Goal: Task Accomplishment & Management: Manage account settings

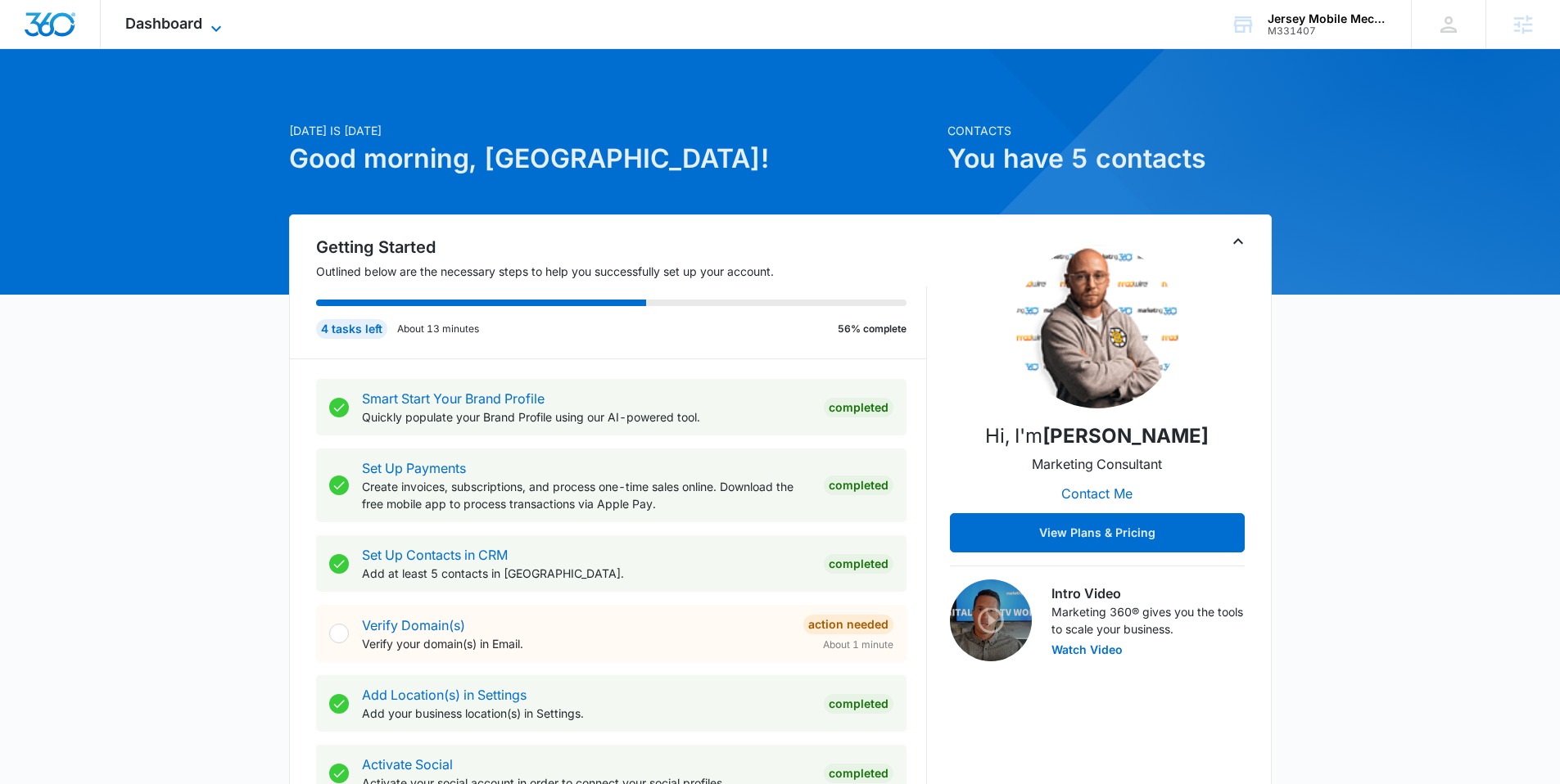
click at [189, 27] on span "Dashboard" at bounding box center [163, 23] width 77 height 17
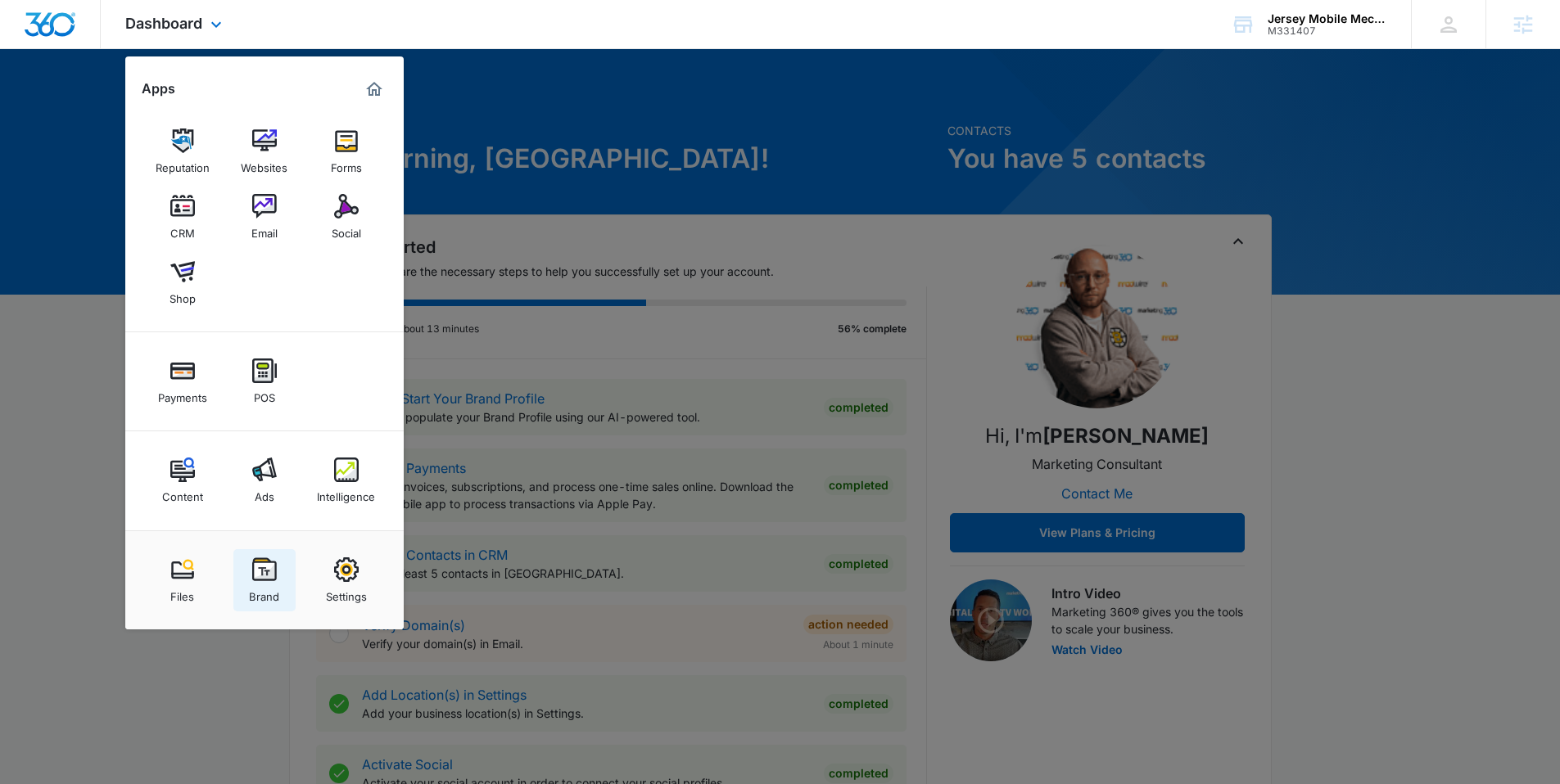
click at [253, 561] on img at bounding box center [265, 570] width 25 height 25
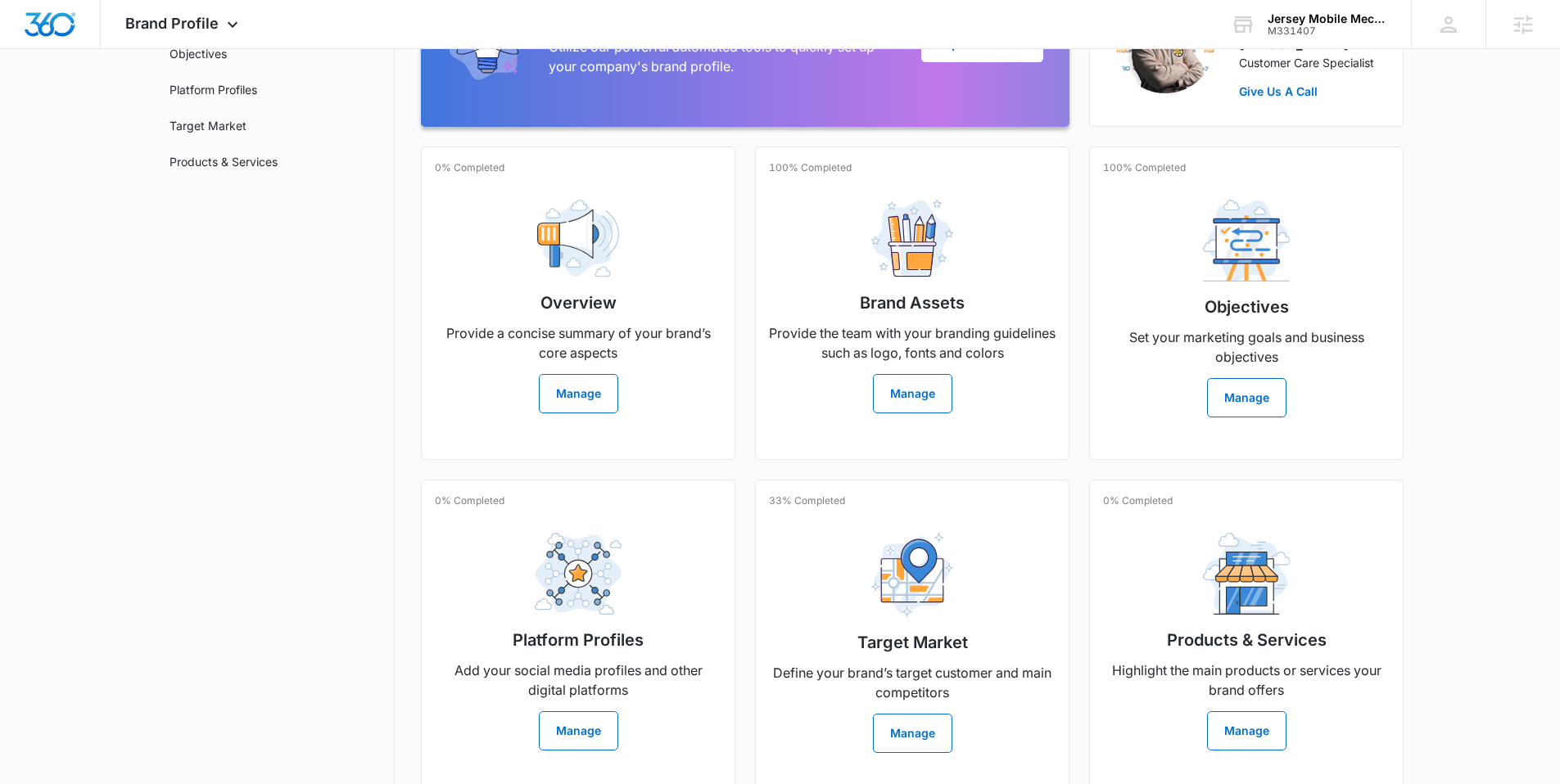
scroll to position [241, 0]
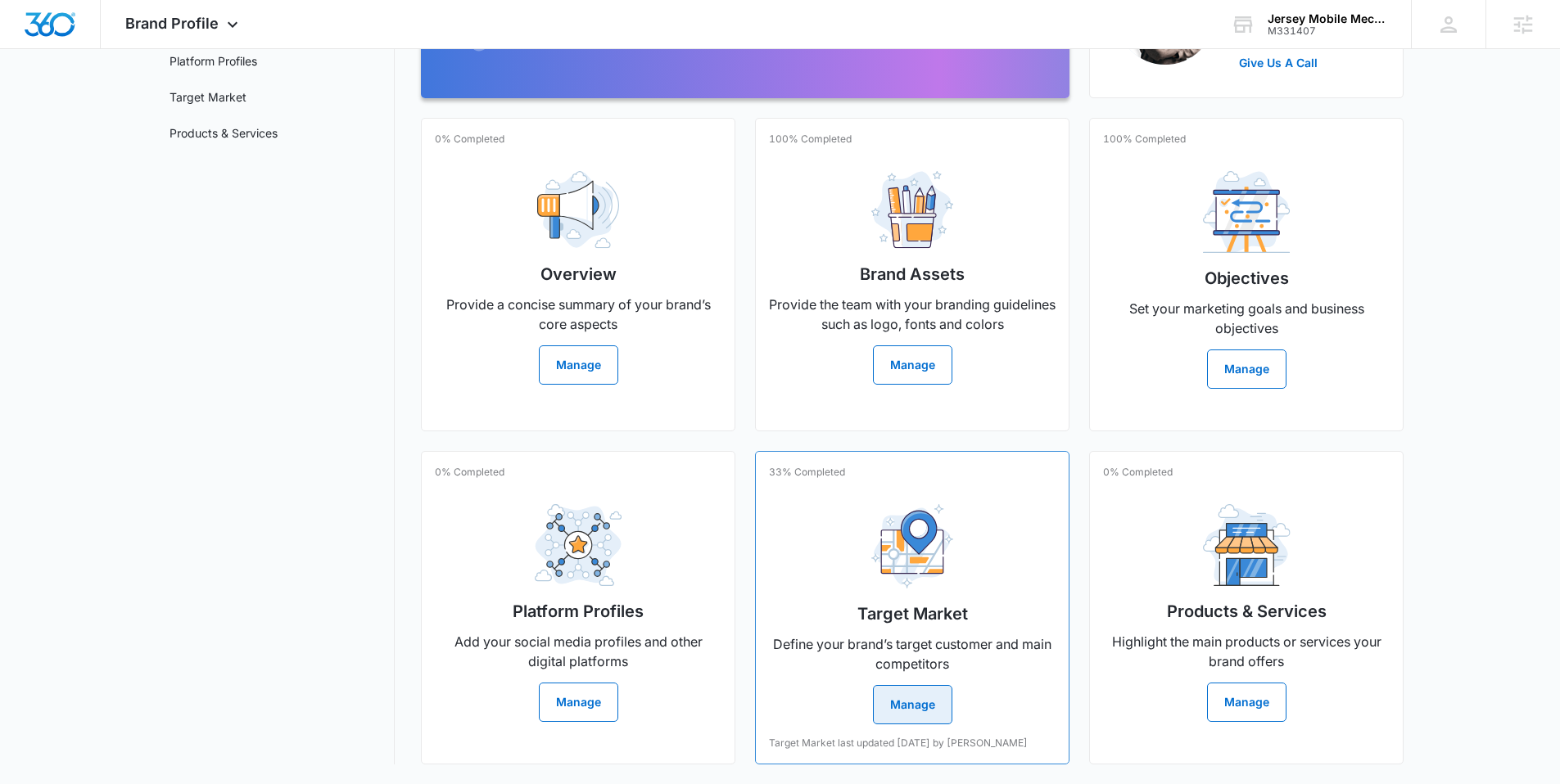
click at [949, 711] on button "Manage" at bounding box center [912, 704] width 79 height 39
